Goal: Find specific page/section: Find specific page/section

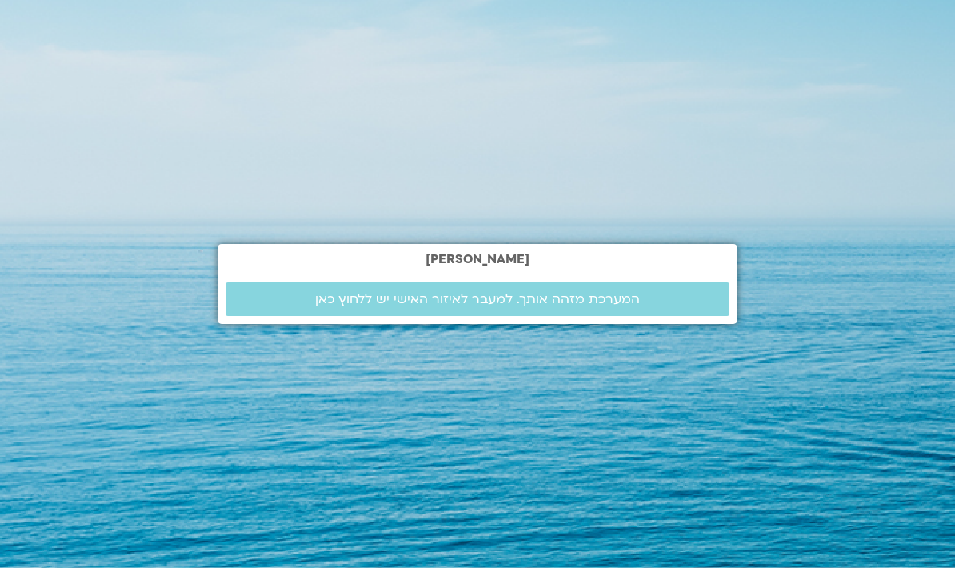
click at [587, 306] on span "המערכת מזהה אותך. למעבר לאיזור האישי יש ללחוץ כאן" at bounding box center [477, 299] width 325 height 14
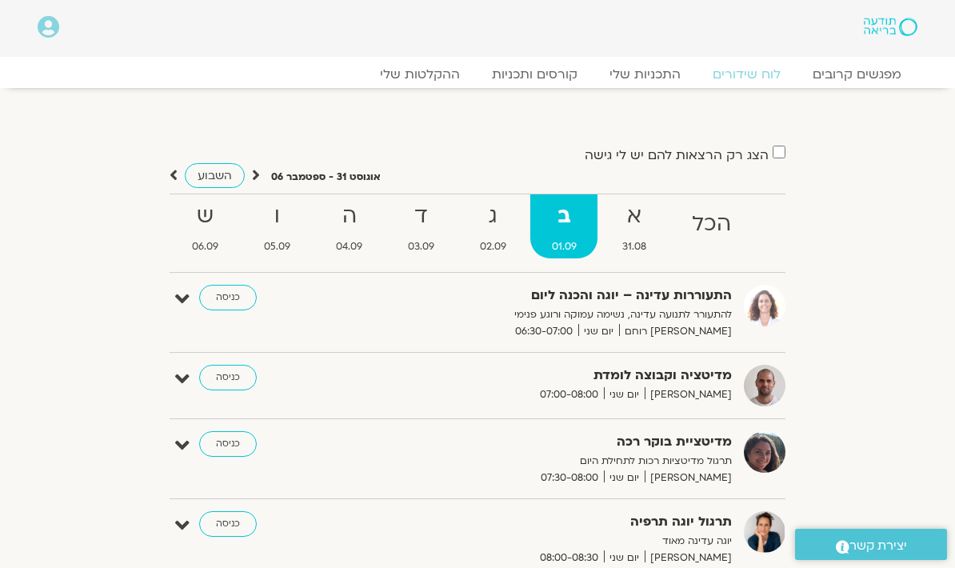
click at [436, 66] on link "ההקלטות שלי" at bounding box center [420, 74] width 112 height 16
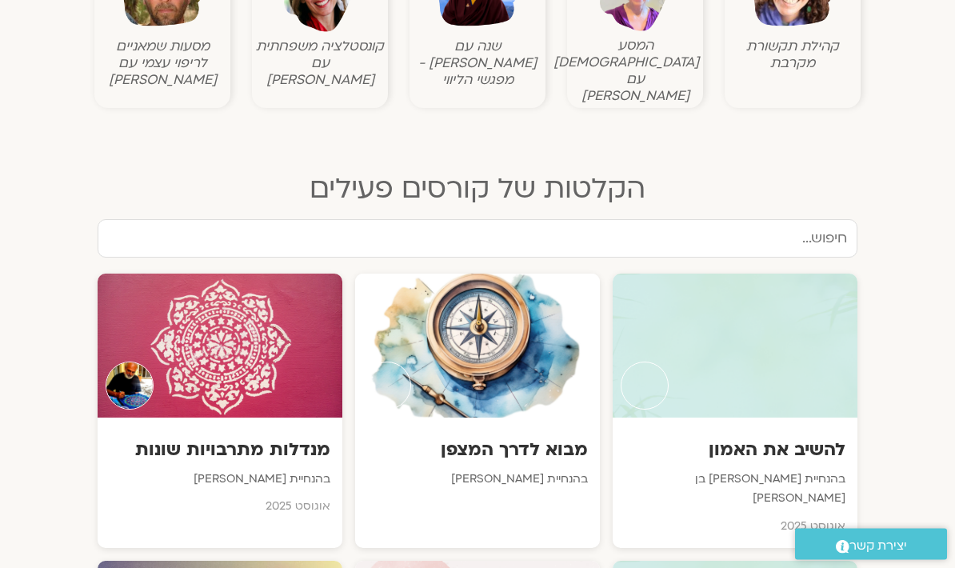
scroll to position [676, 0]
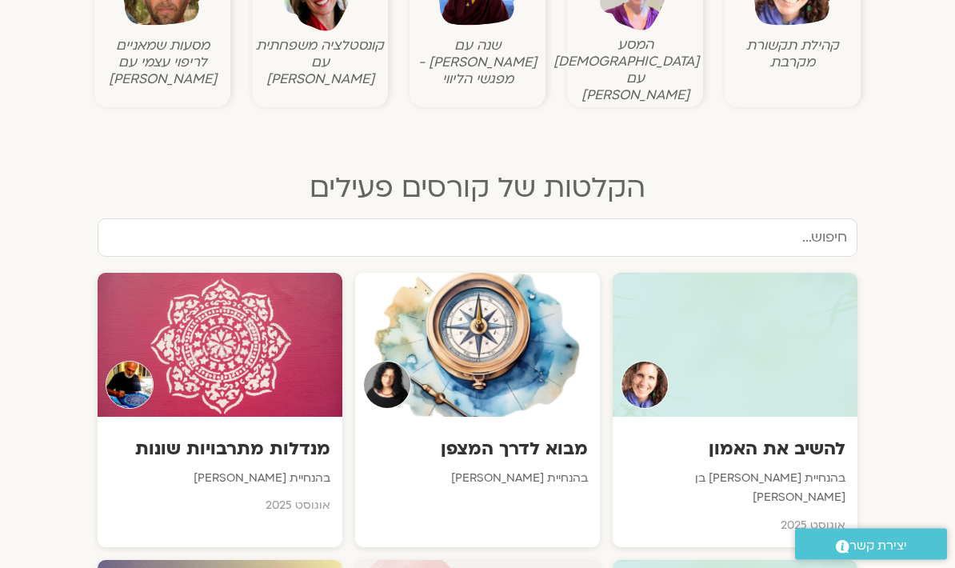
click at [786, 219] on input "text" at bounding box center [478, 238] width 760 height 38
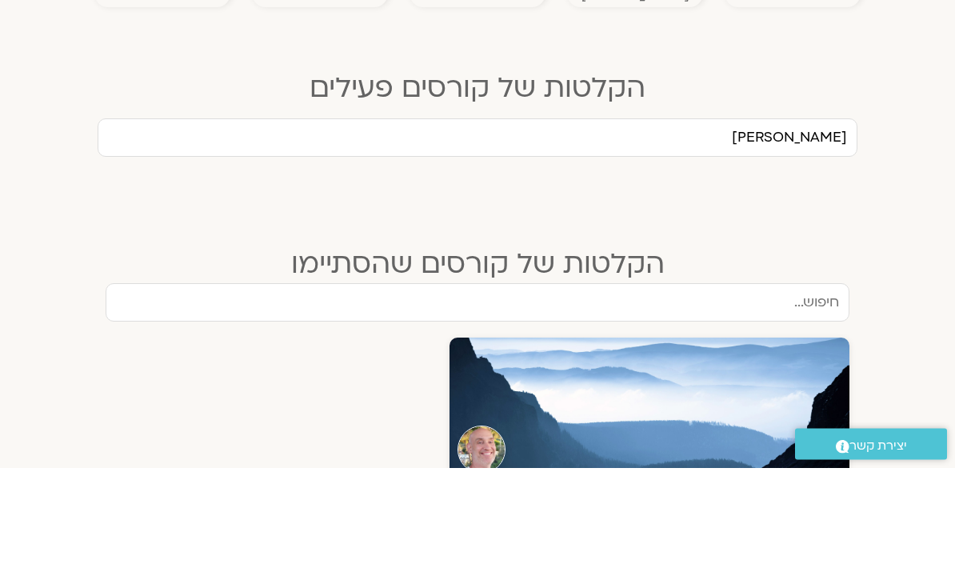
type input "[PERSON_NAME]"
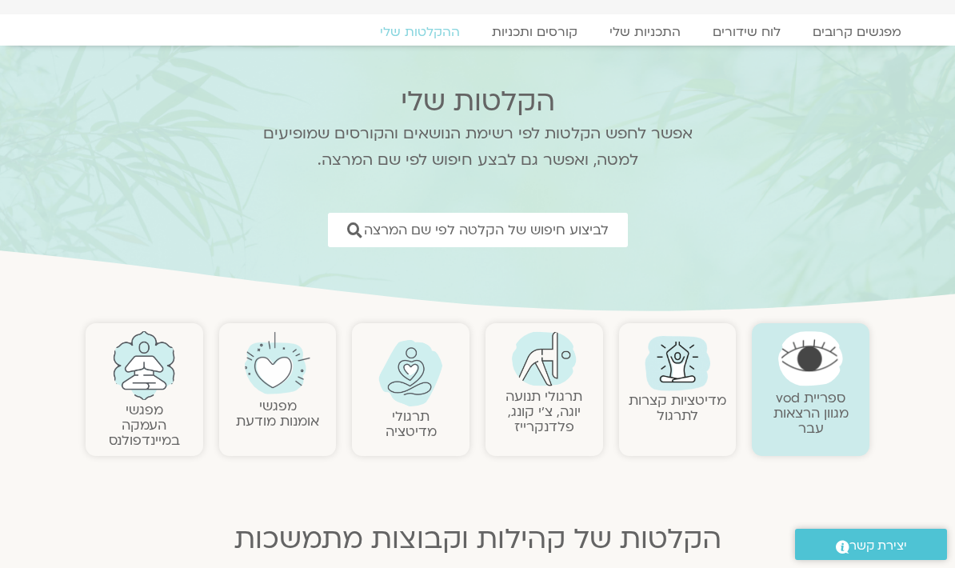
scroll to position [41, 0]
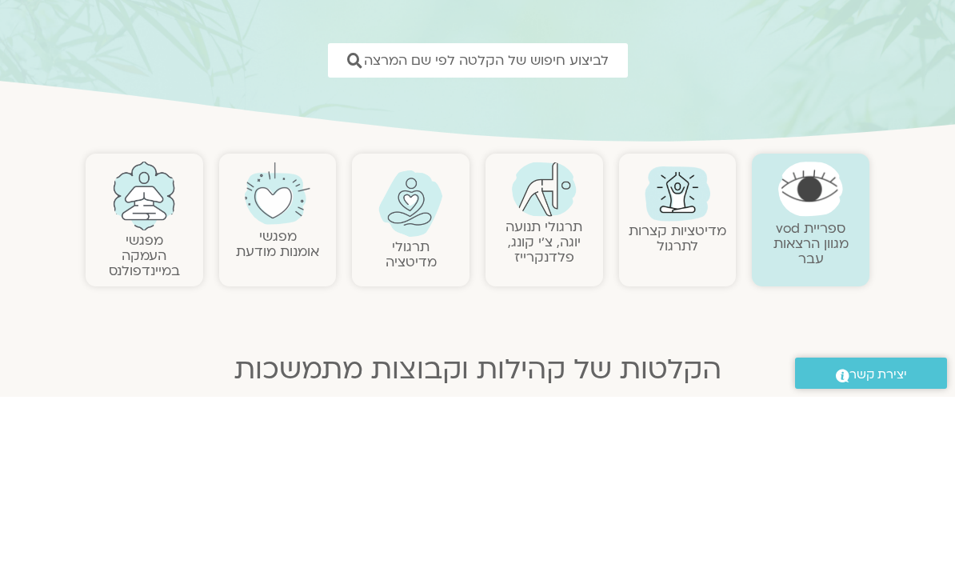
click at [556, 224] on span "לביצוע חיפוש של הקלטה לפי שם המרצה" at bounding box center [486, 231] width 245 height 15
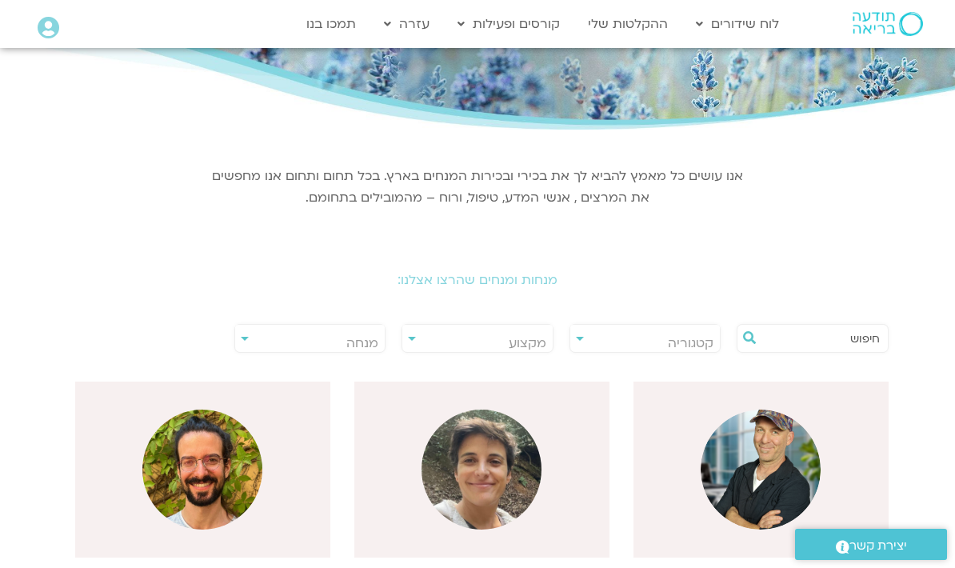
scroll to position [146, 0]
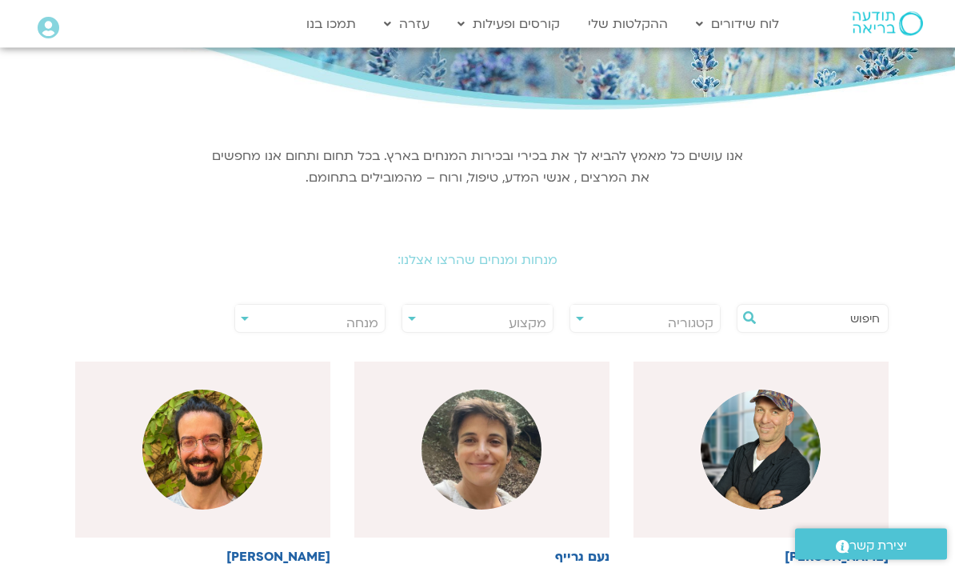
click at [809, 317] on input "text" at bounding box center [820, 318] width 118 height 27
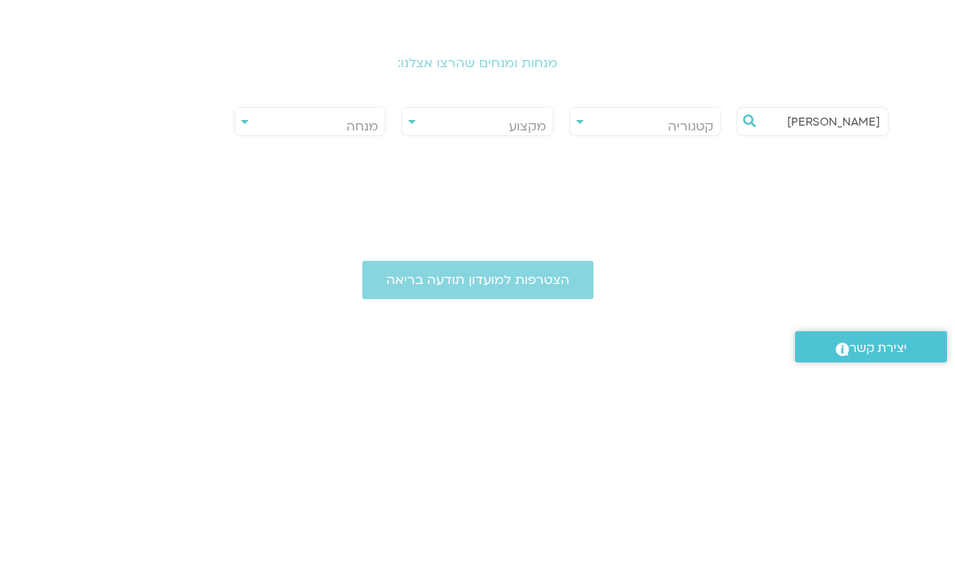
type input "[PERSON_NAME]"
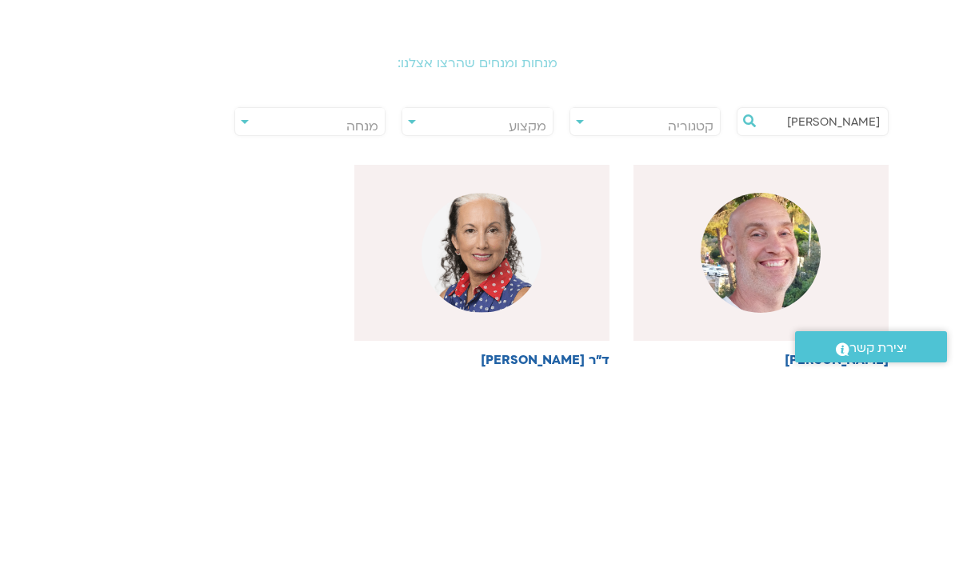
click at [807, 362] on div at bounding box center [760, 450] width 255 height 176
